Goal: Transaction & Acquisition: Purchase product/service

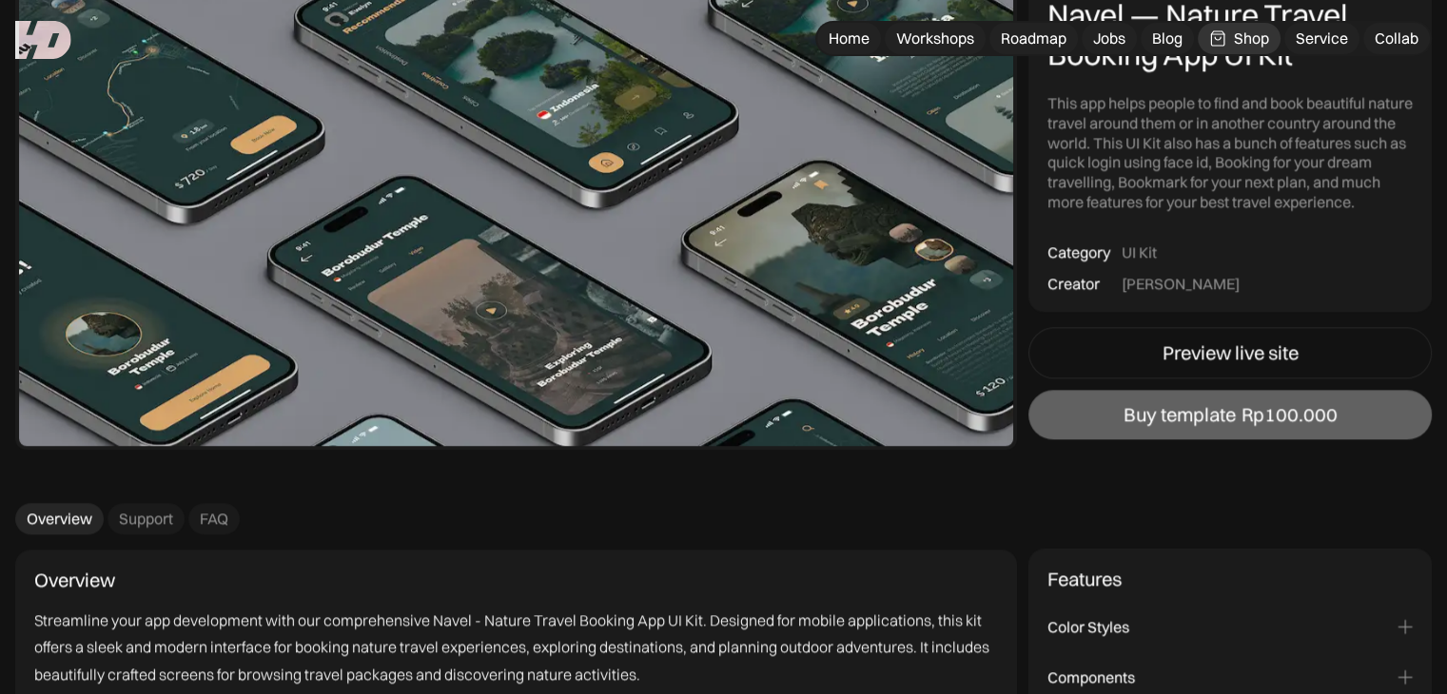
scroll to position [1986, 0]
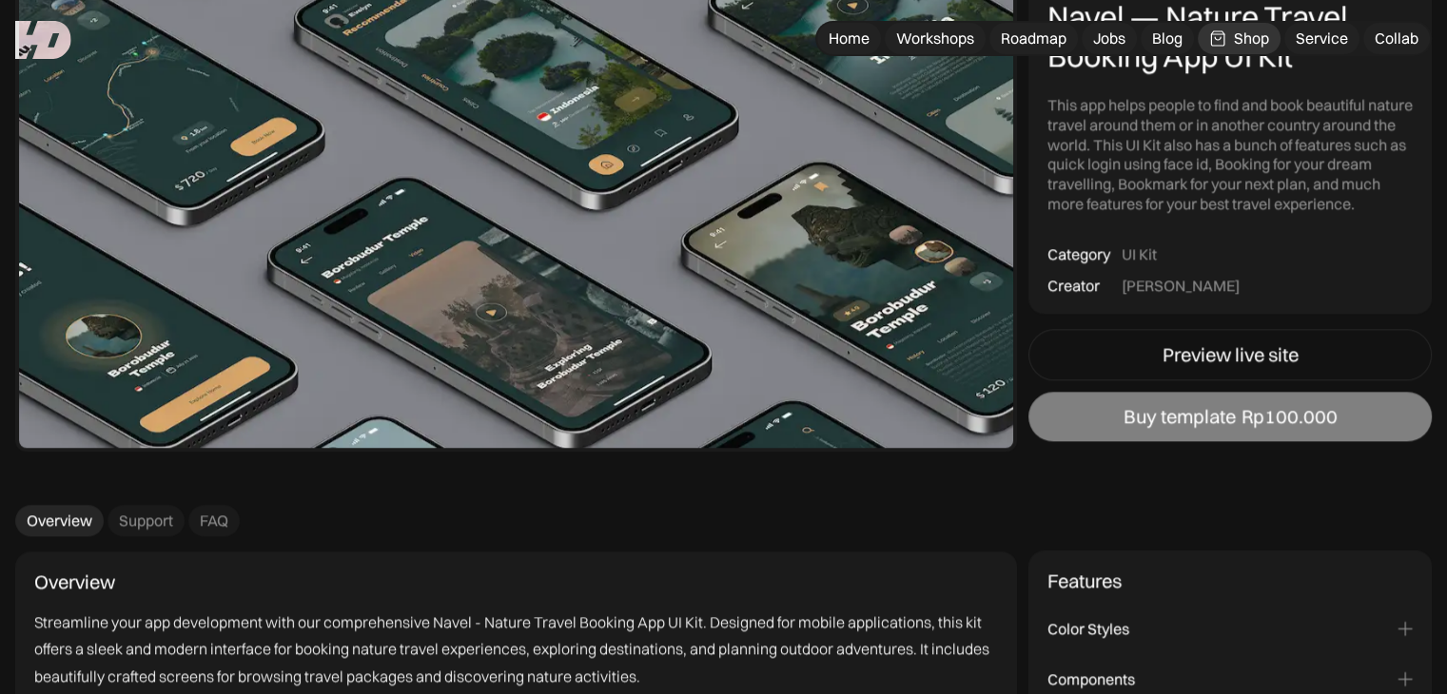
click at [1133, 431] on link "Buy template Rp100.000" at bounding box center [1229, 417] width 403 height 49
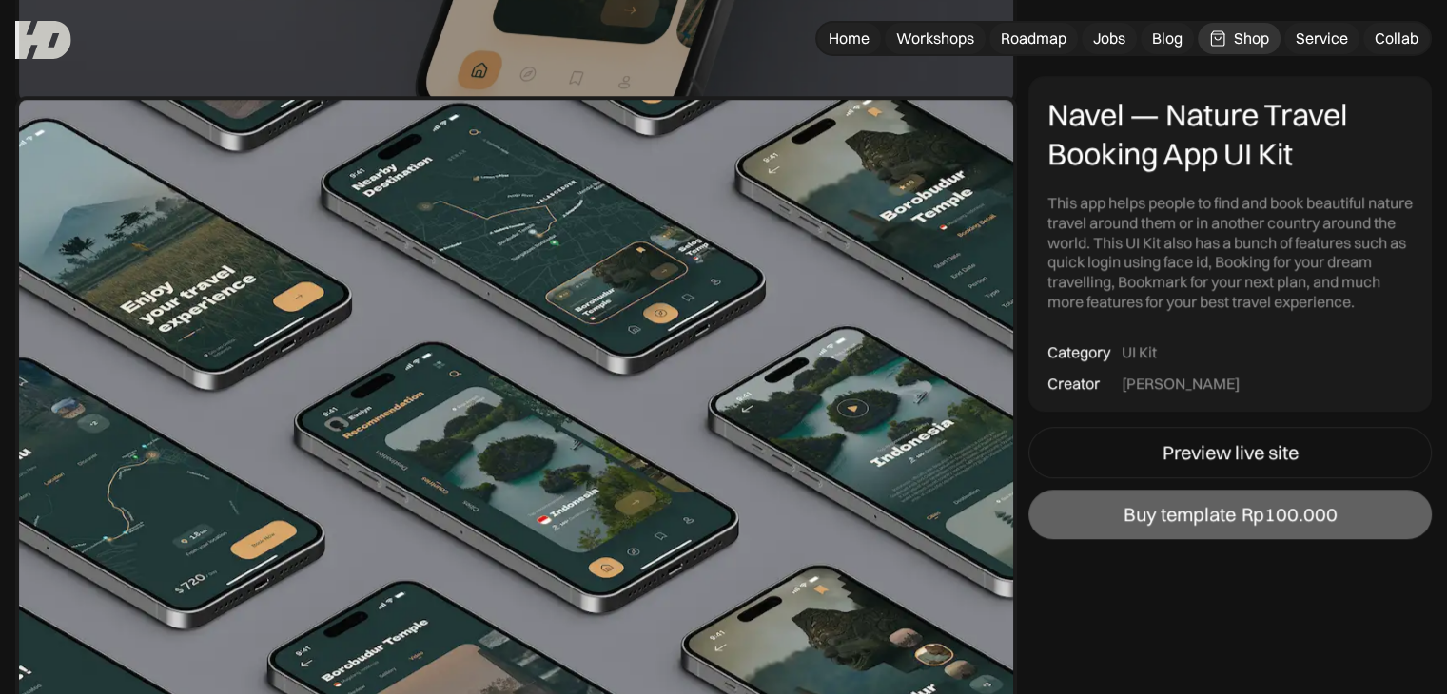
scroll to position [1580, 0]
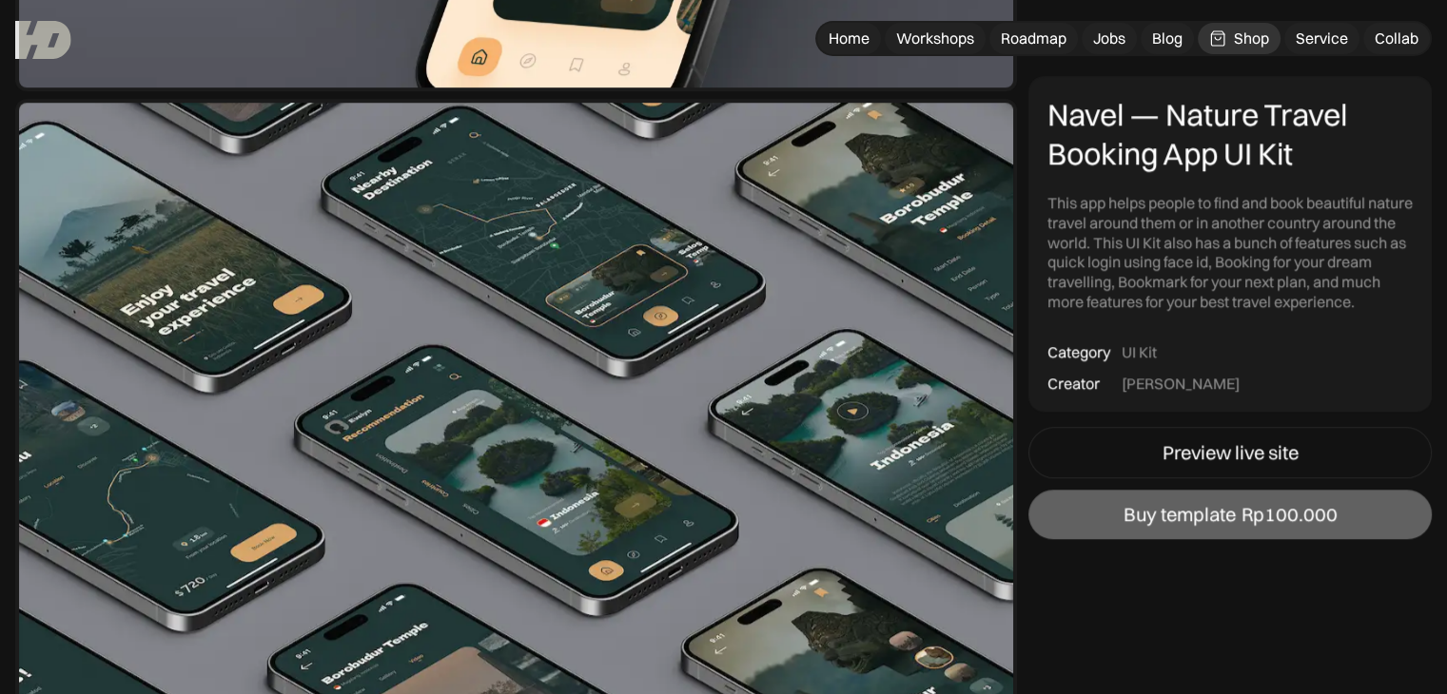
click at [567, 258] on img at bounding box center [515, 478] width 1001 height 759
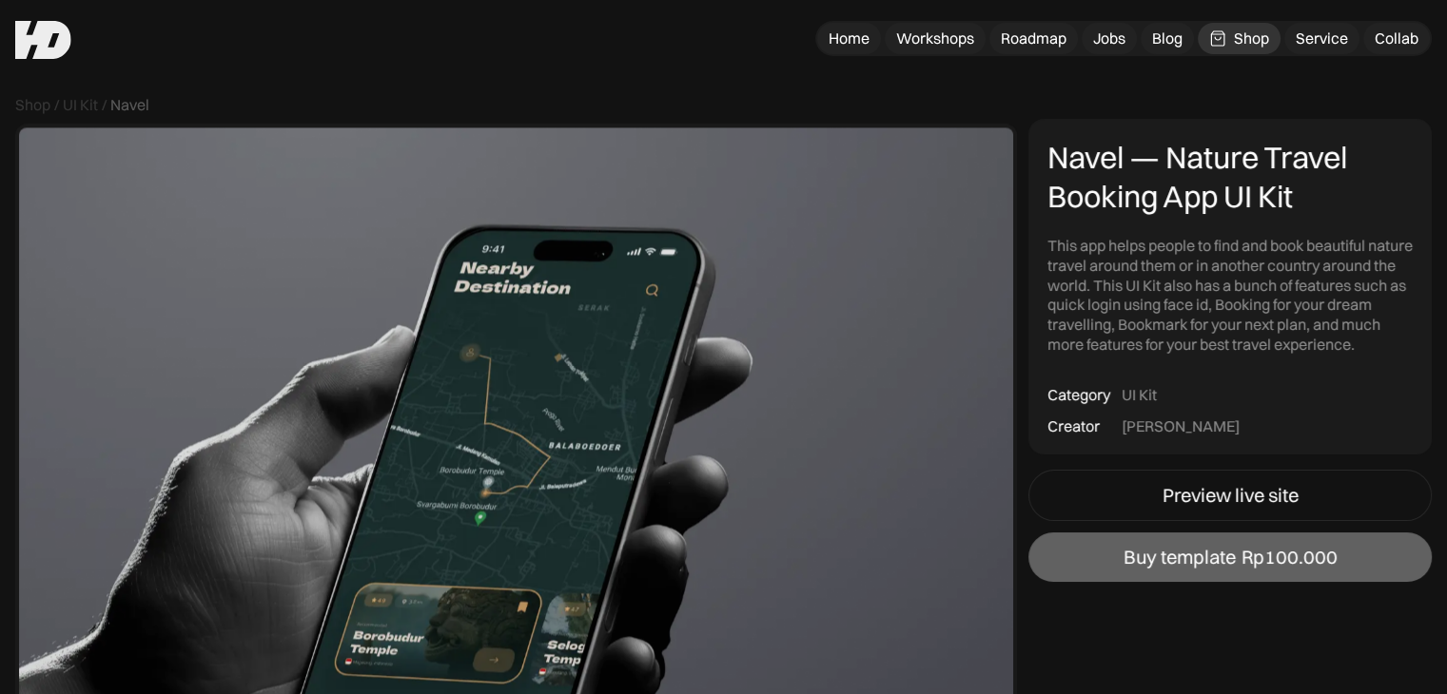
scroll to position [0, 0]
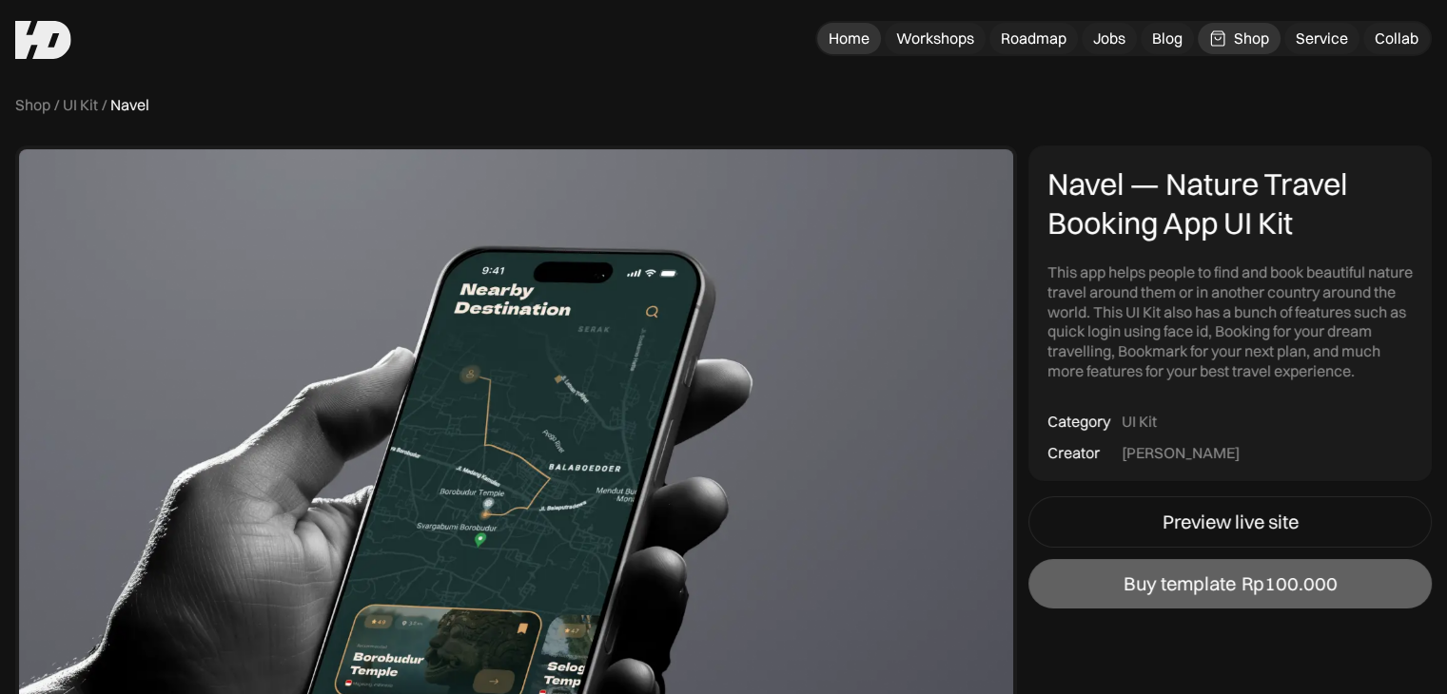
click at [875, 35] on link "Home" at bounding box center [849, 38] width 64 height 31
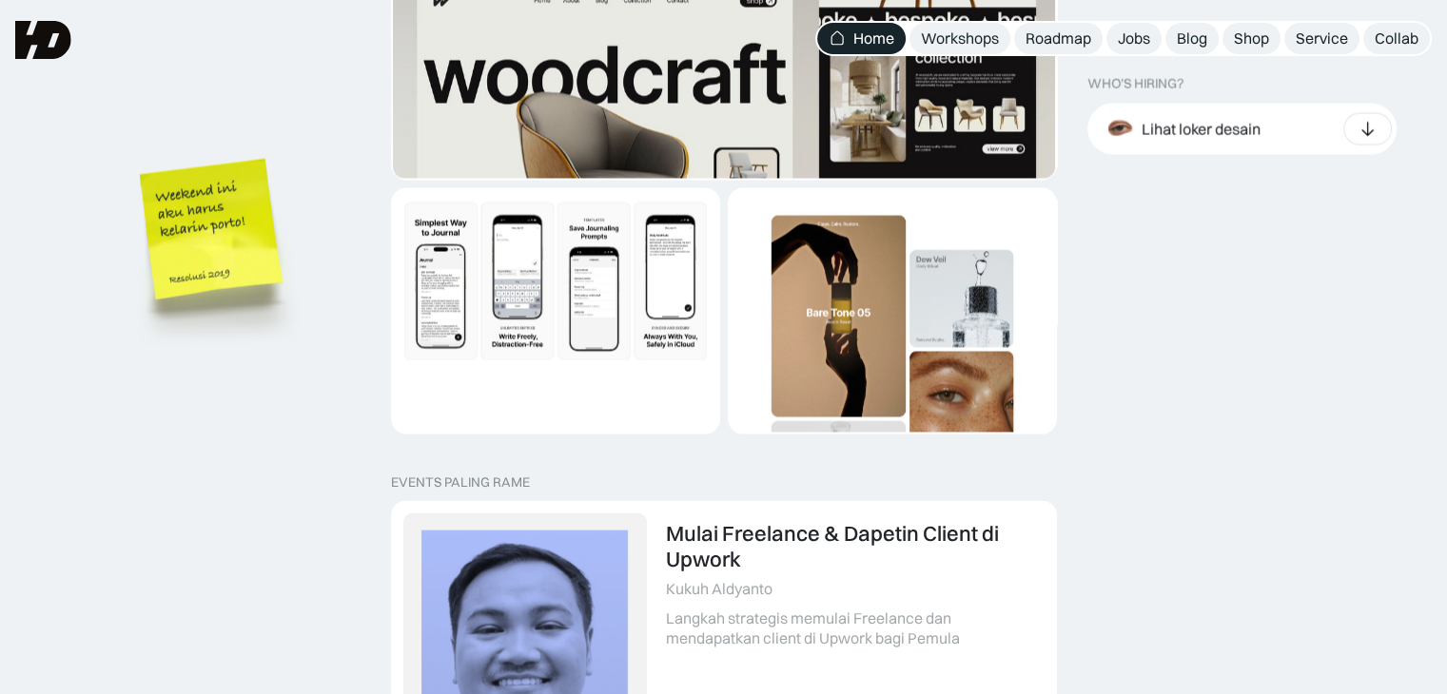
scroll to position [2660, 0]
